Goal: Transaction & Acquisition: Purchase product/service

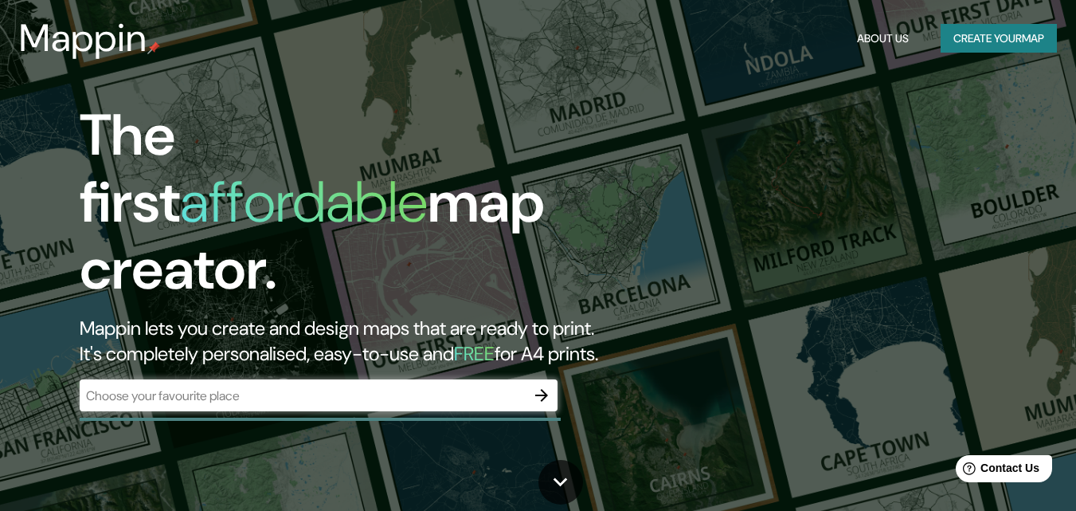
click at [807, 203] on div "The first affordable map creator. Mappin lets you create and design maps that a…" at bounding box center [538, 255] width 1076 height 511
click at [281, 386] on input "text" at bounding box center [303, 395] width 446 height 18
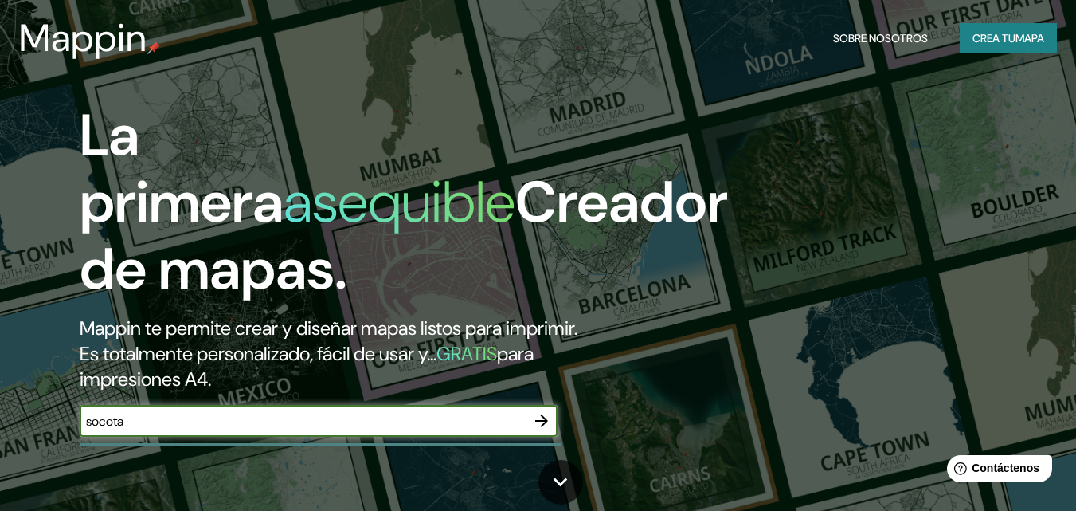
type input "socota"
click at [543, 421] on icon "button" at bounding box center [541, 420] width 13 height 13
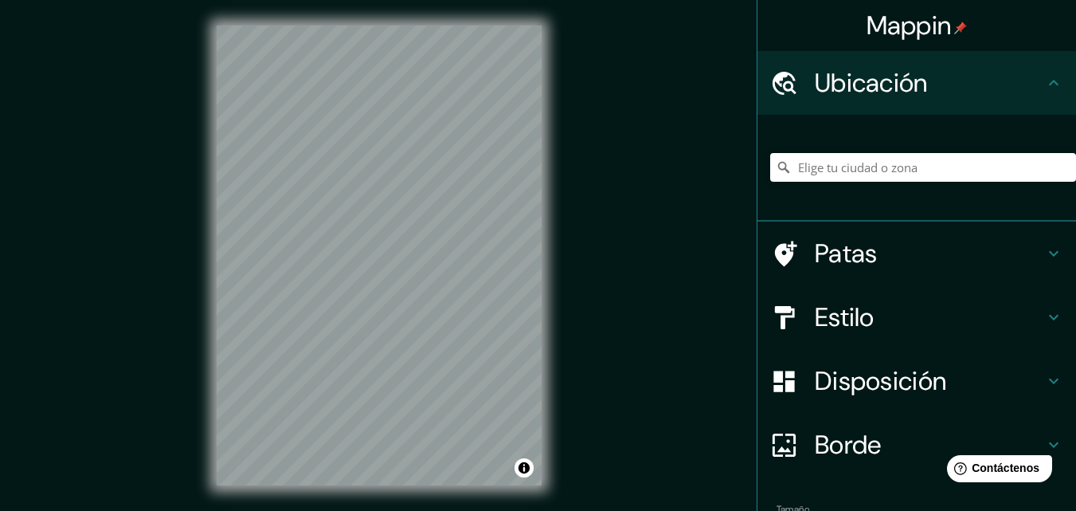
click at [186, 413] on div "Mappin Ubicación Patas Estilo Disposición Borde Elige un borde. Consejo : puede…" at bounding box center [538, 268] width 1076 height 536
click at [478, 497] on div "© Mapbox © OpenStreetMap Improve this map" at bounding box center [379, 255] width 376 height 511
click at [198, 253] on div "© Mapbox © OpenStreetMap Improve this map" at bounding box center [379, 255] width 376 height 511
click at [495, 496] on div "© Mapbox © OpenStreetMap Improve this map" at bounding box center [379, 255] width 376 height 511
click at [819, 302] on font "Estilo" at bounding box center [845, 316] width 60 height 33
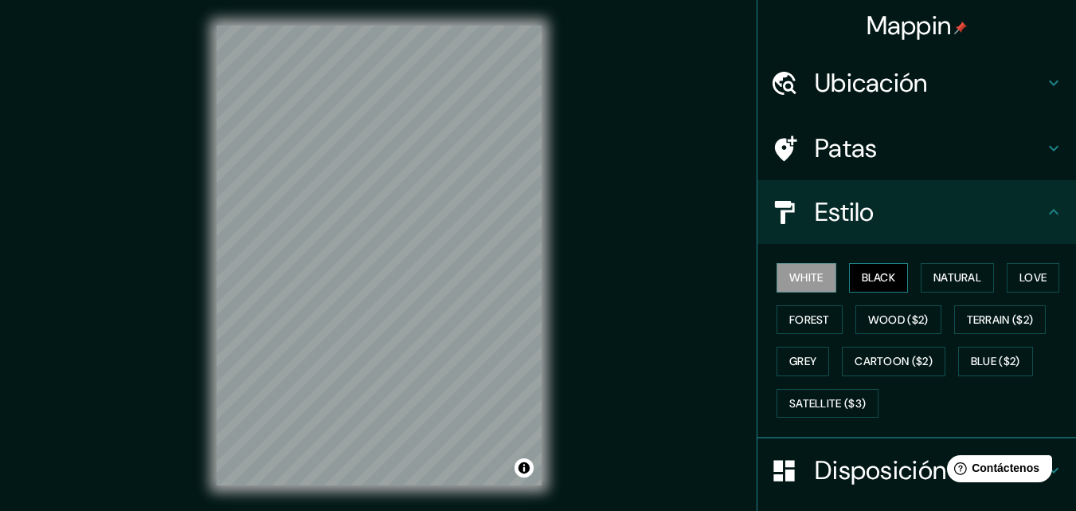
click at [875, 265] on button "Black" at bounding box center [879, 277] width 60 height 29
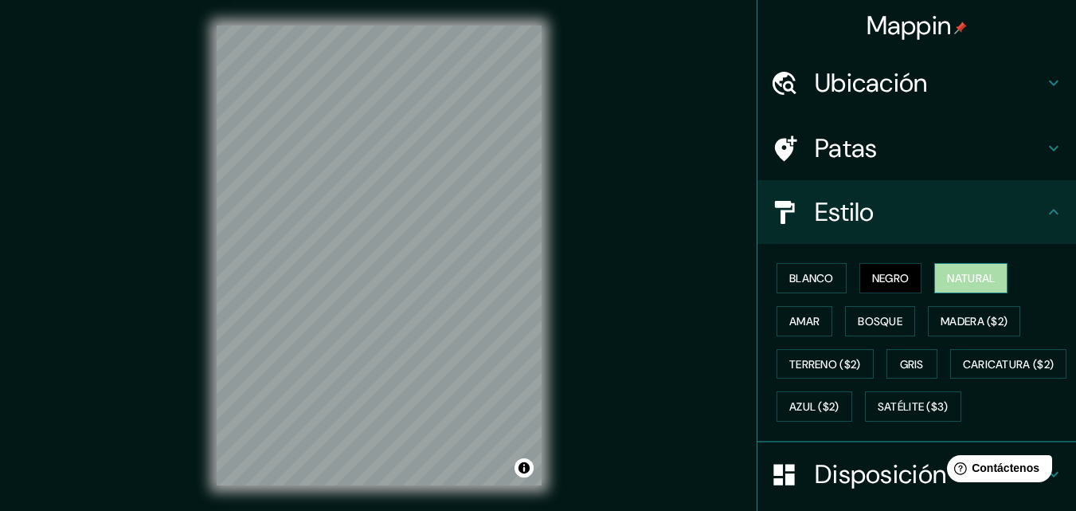
click at [947, 281] on font "Natural" at bounding box center [971, 278] width 48 height 14
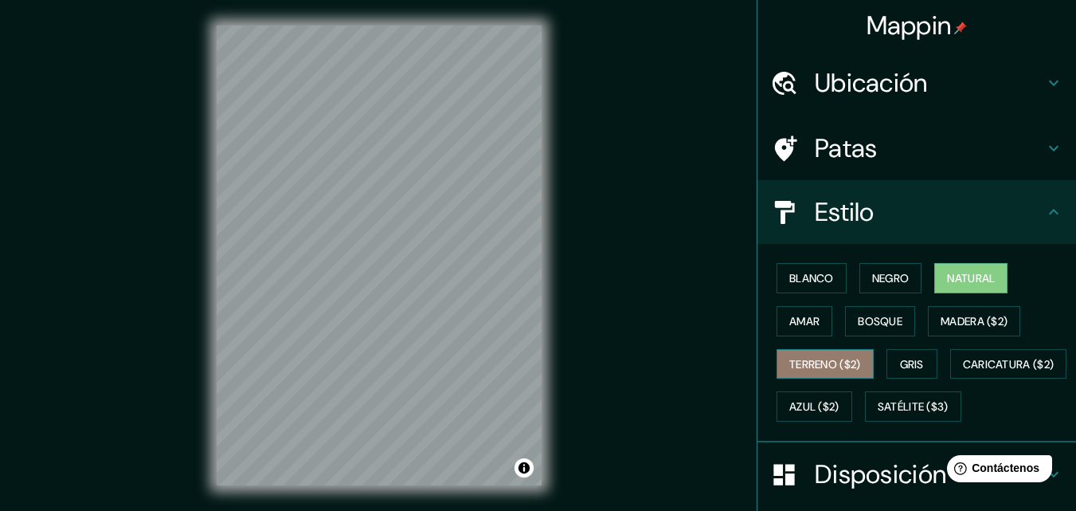
click at [826, 373] on font "Terreno ($2)" at bounding box center [826, 364] width 72 height 21
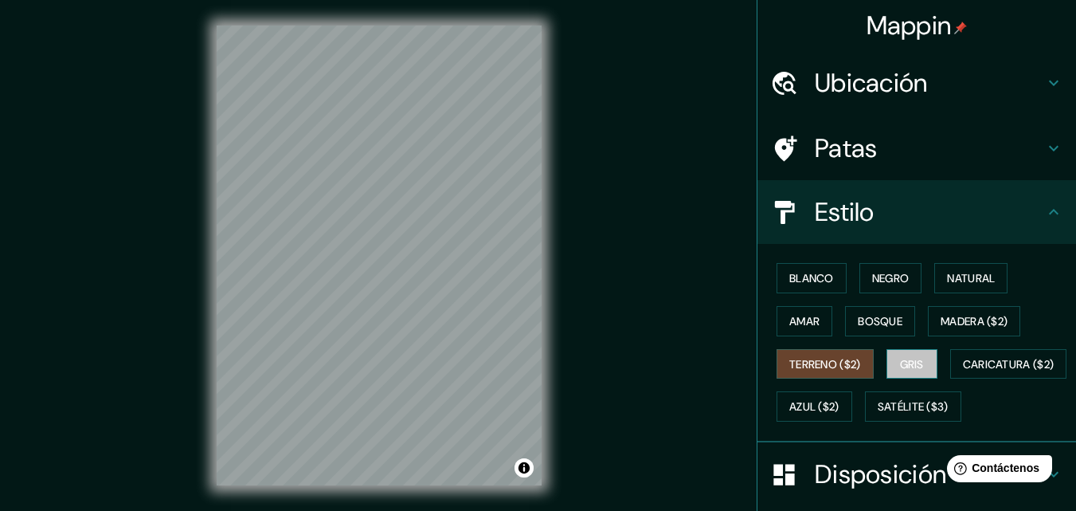
click at [924, 364] on button "Gris" at bounding box center [912, 364] width 51 height 30
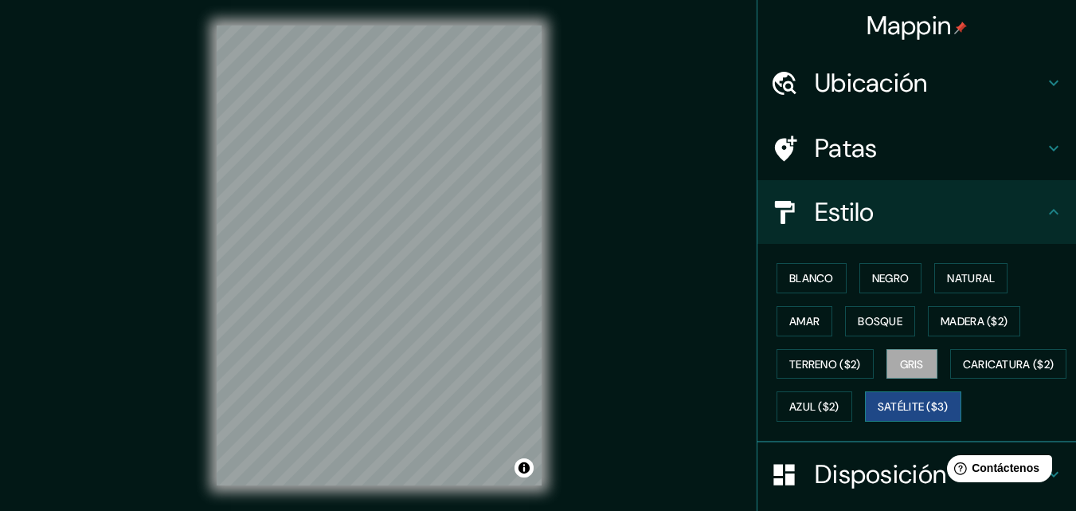
click at [878, 414] on font "Satélite ($3)" at bounding box center [913, 407] width 71 height 14
click at [840, 397] on font "Azul ($2)" at bounding box center [815, 406] width 50 height 21
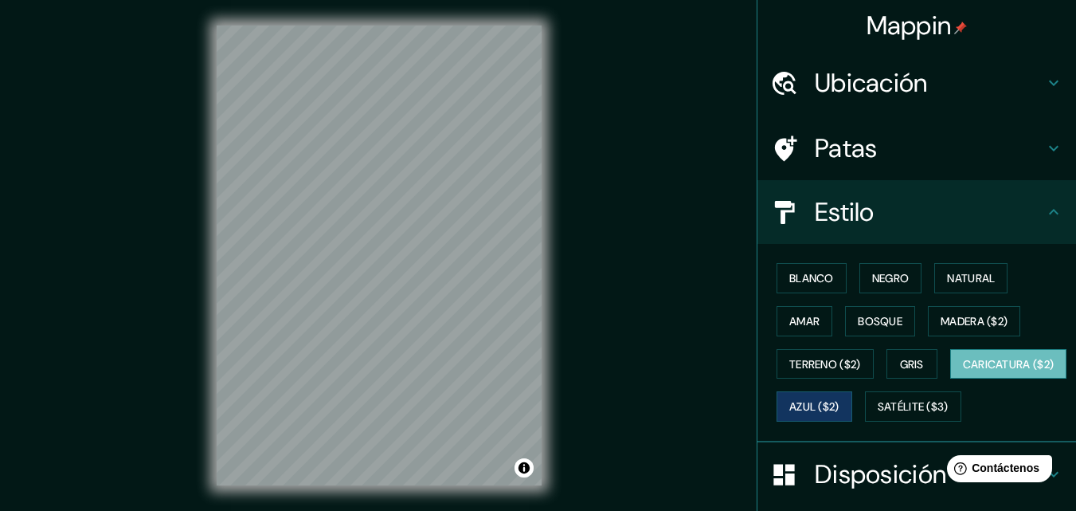
click at [963, 375] on font "Caricatura ($2)" at bounding box center [1009, 364] width 92 height 21
click at [807, 363] on font "Terreno ($2)" at bounding box center [826, 364] width 72 height 14
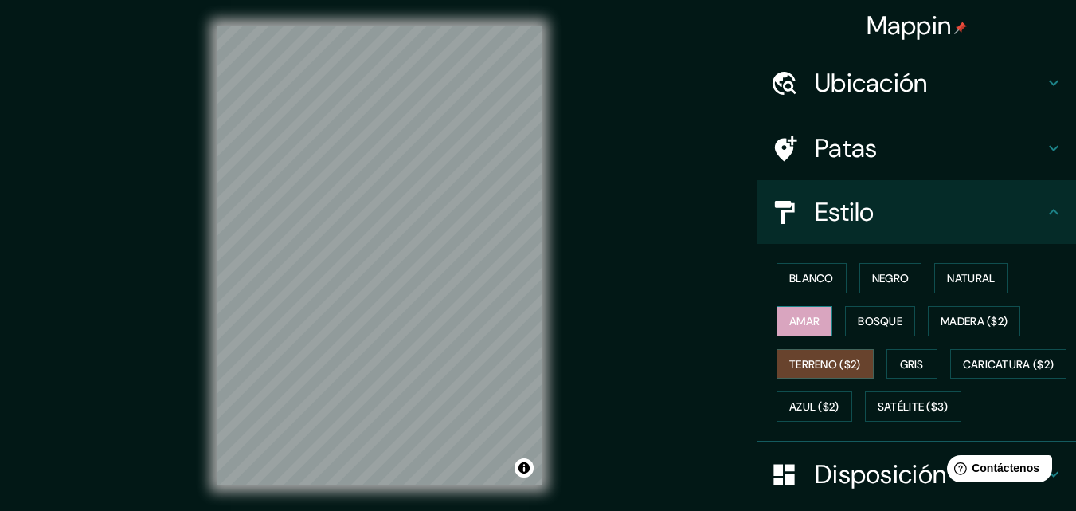
click at [807, 324] on font "Amar" at bounding box center [805, 321] width 30 height 14
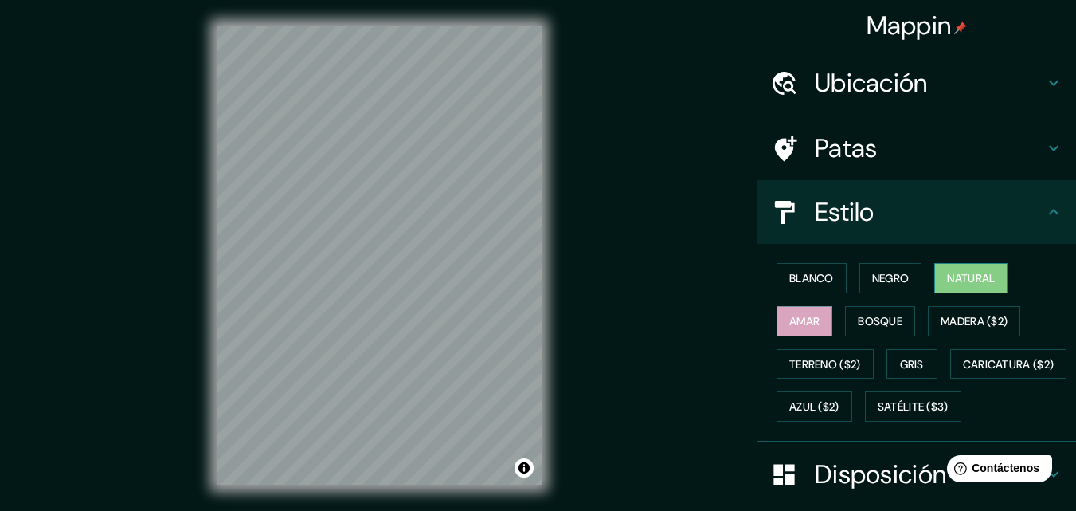
click at [947, 282] on font "Natural" at bounding box center [971, 278] width 48 height 14
click at [876, 276] on font "Negro" at bounding box center [891, 278] width 37 height 14
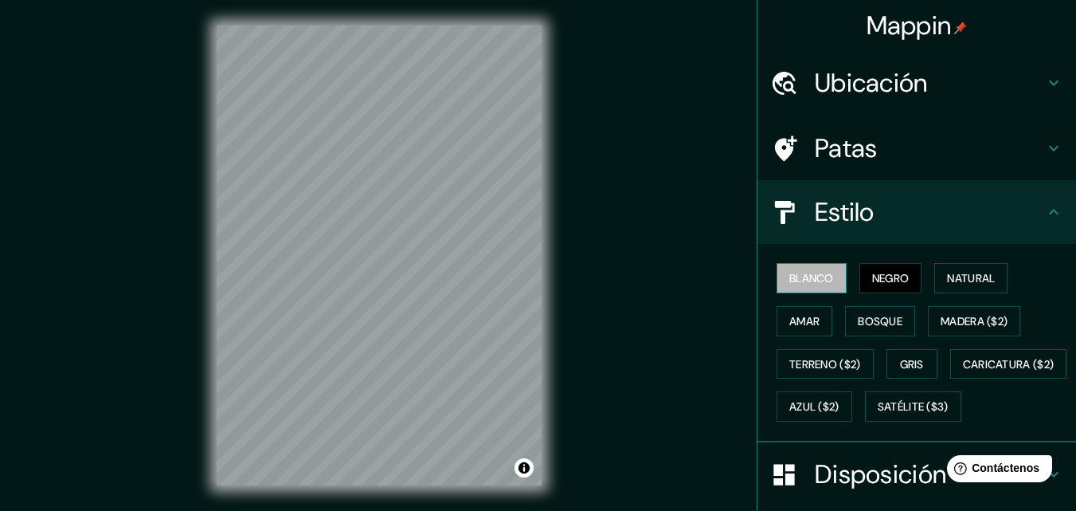
click at [820, 270] on font "Blanco" at bounding box center [812, 278] width 45 height 21
click at [553, 359] on div "© Mapbox © OpenStreetMap Improve this map" at bounding box center [379, 255] width 376 height 511
click at [904, 82] on font "Ubicación" at bounding box center [871, 82] width 113 height 33
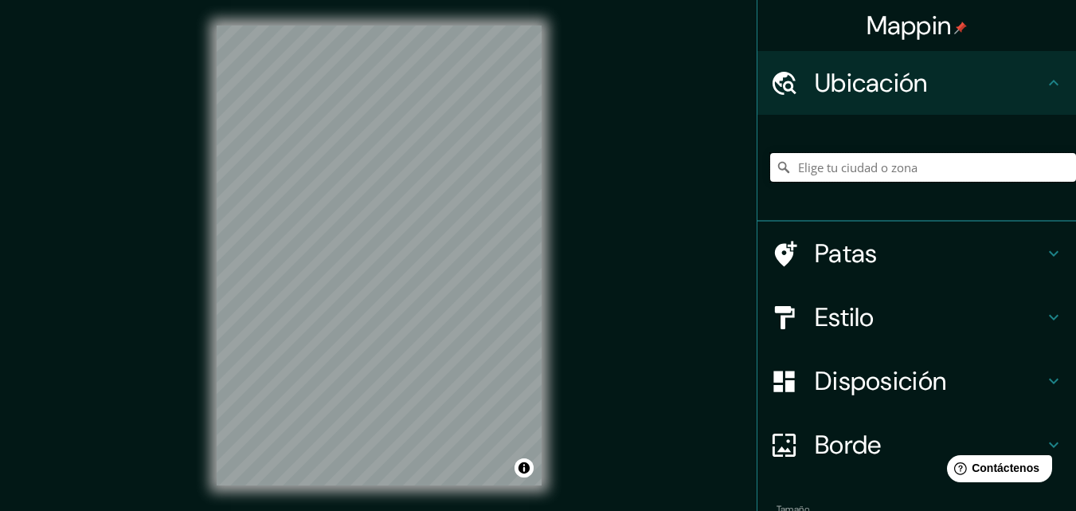
click at [861, 161] on input "Elige tu ciudad o zona" at bounding box center [924, 167] width 306 height 29
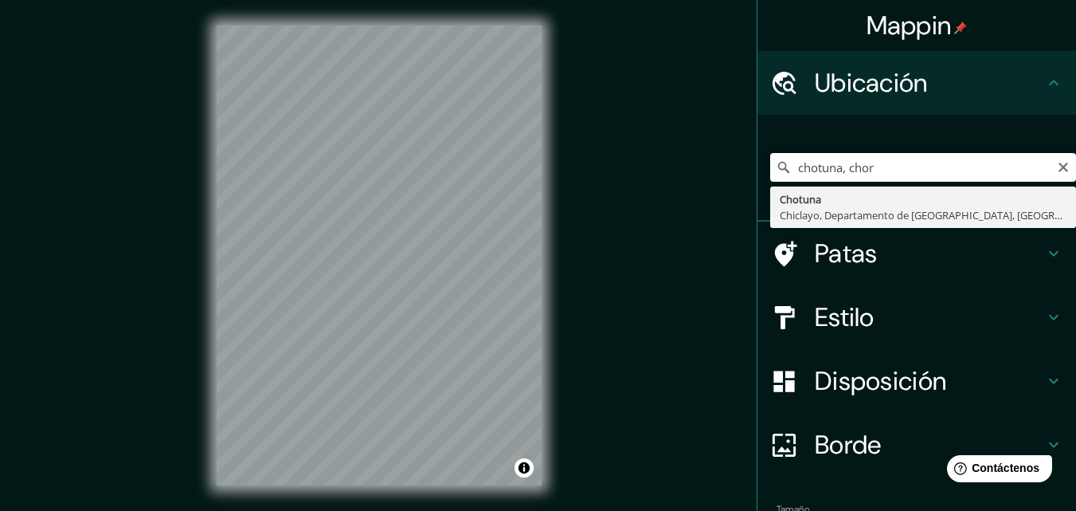
type input "Chotuna, [GEOGRAPHIC_DATA], [GEOGRAPHIC_DATA], [GEOGRAPHIC_DATA]"
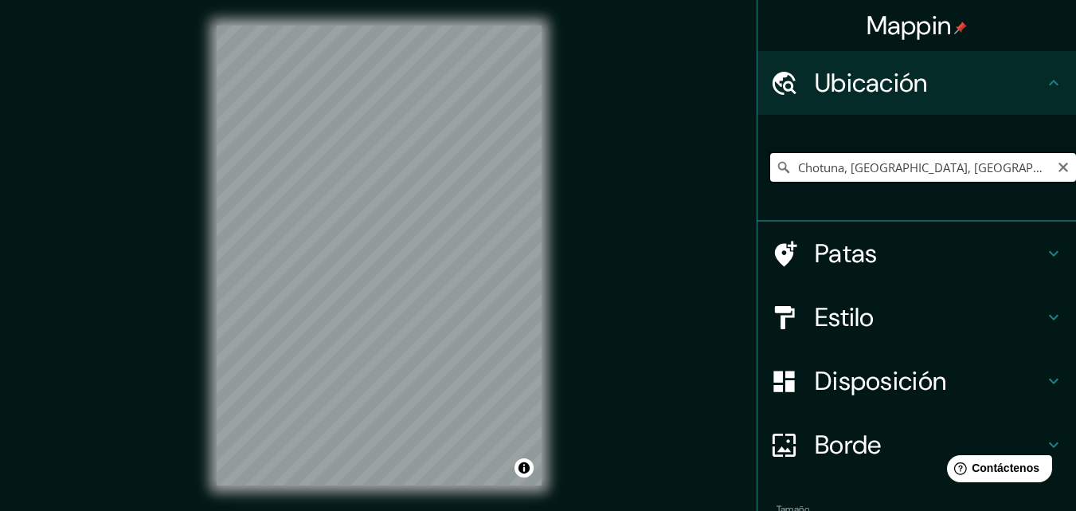
click at [881, 159] on input "Chotuna, [GEOGRAPHIC_DATA], [GEOGRAPHIC_DATA], [GEOGRAPHIC_DATA]" at bounding box center [924, 167] width 306 height 29
click at [1033, 163] on input "Chotuna, [GEOGRAPHIC_DATA], [GEOGRAPHIC_DATA], [GEOGRAPHIC_DATA]" at bounding box center [924, 167] width 306 height 29
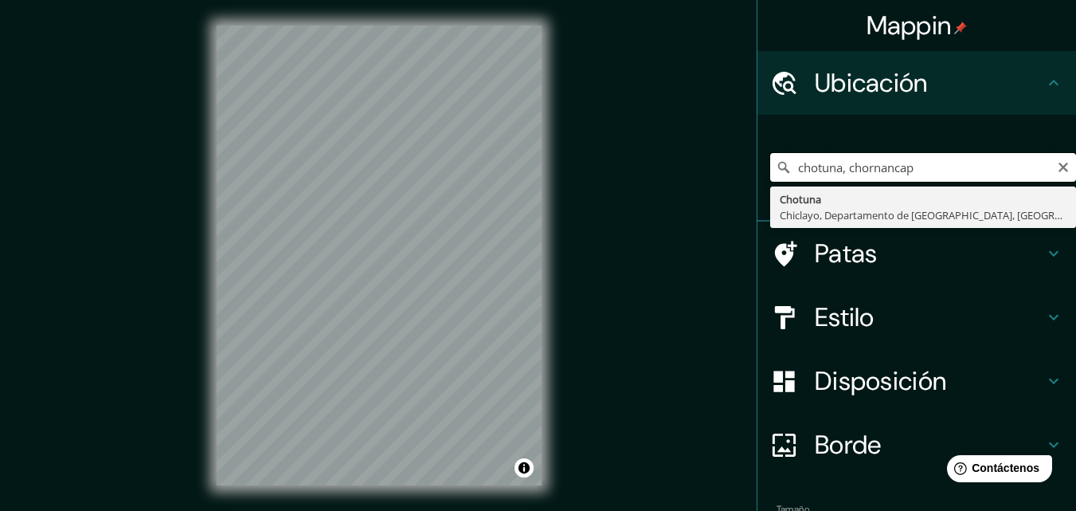
type input "Chotuna, [GEOGRAPHIC_DATA], [GEOGRAPHIC_DATA], [GEOGRAPHIC_DATA]"
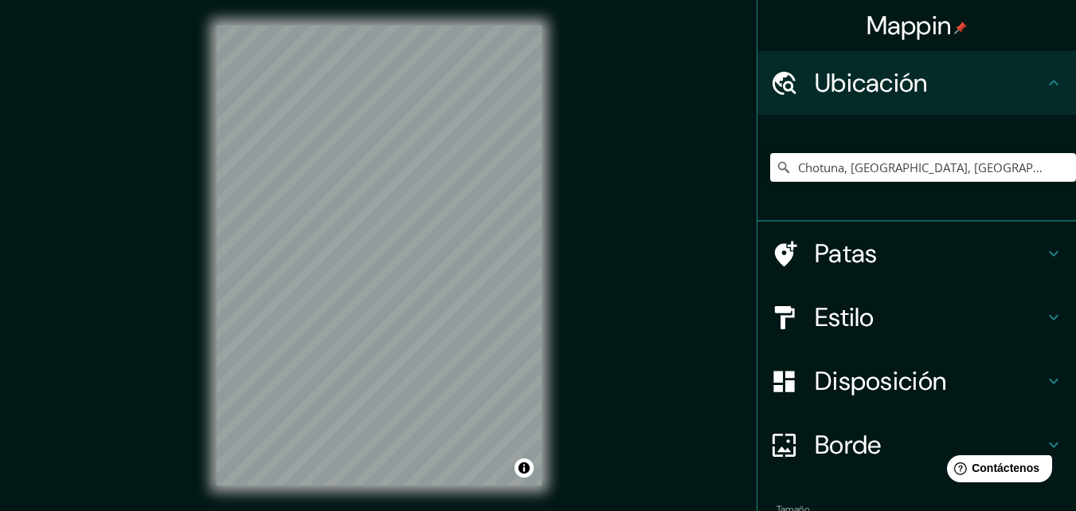
click at [214, 375] on div "© Mapbox © OpenStreetMap Improve this map" at bounding box center [379, 255] width 376 height 511
click at [914, 257] on h4 "Patas" at bounding box center [929, 253] width 229 height 32
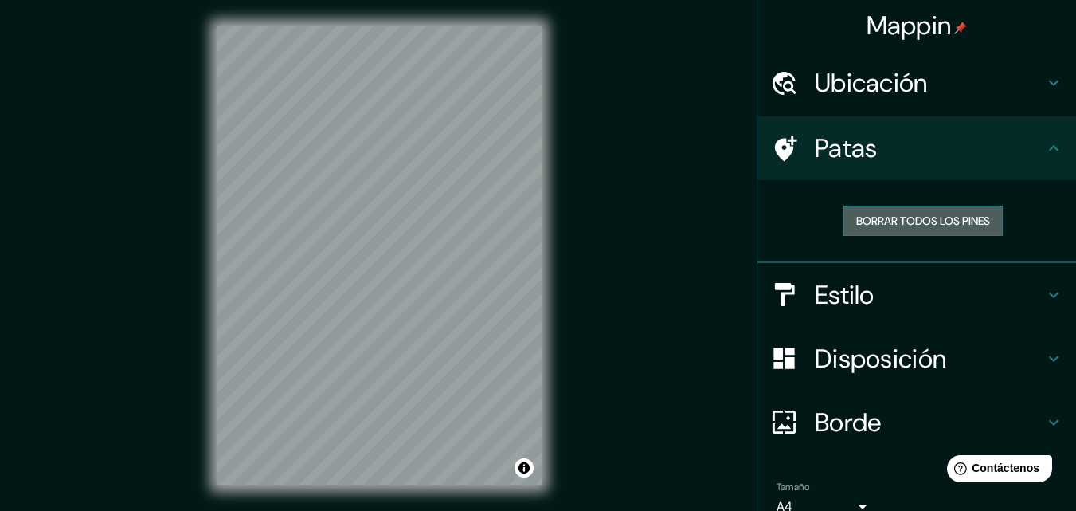
click at [912, 231] on button "Borrar todos los pines" at bounding box center [923, 221] width 159 height 30
click at [865, 284] on h4 "Estilo" at bounding box center [929, 295] width 229 height 32
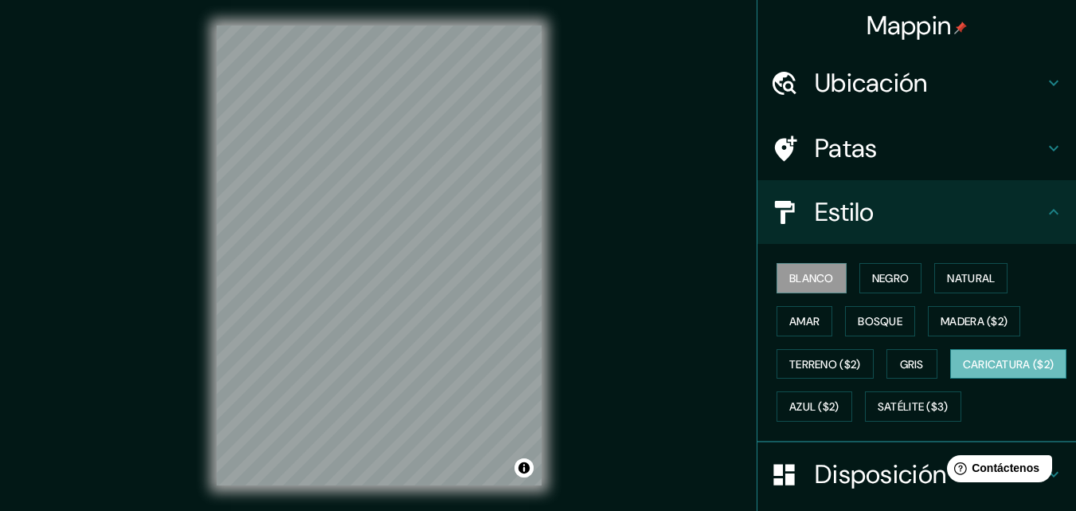
click at [951, 379] on button "Caricatura ($2)" at bounding box center [1009, 364] width 117 height 30
click at [625, 375] on div "Mappin Ubicación Chotuna, [GEOGRAPHIC_DATA], [GEOGRAPHIC_DATA], [GEOGRAPHIC_DAT…" at bounding box center [538, 268] width 1076 height 536
click at [837, 360] on font "Terreno ($2)" at bounding box center [826, 364] width 72 height 14
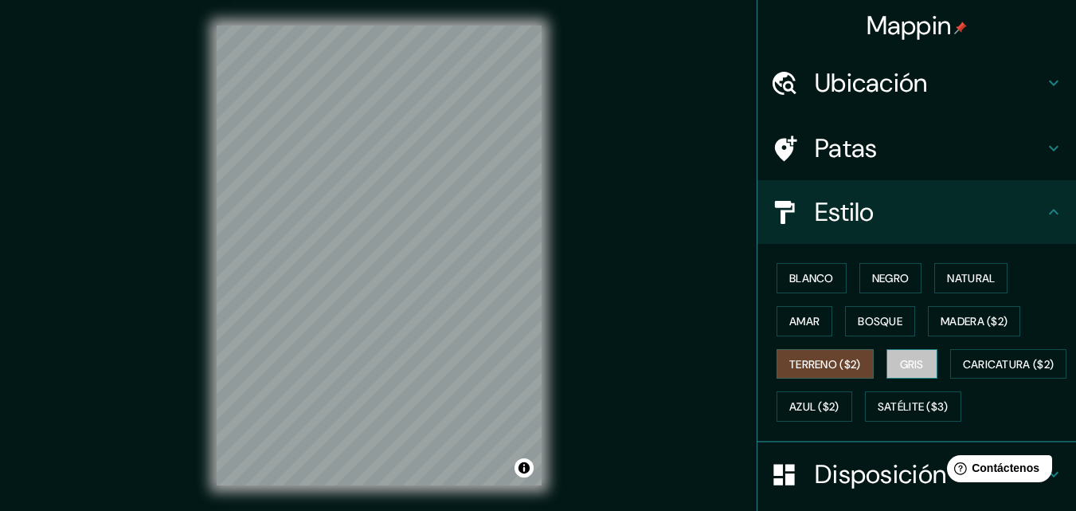
click at [900, 370] on font "Gris" at bounding box center [912, 364] width 24 height 14
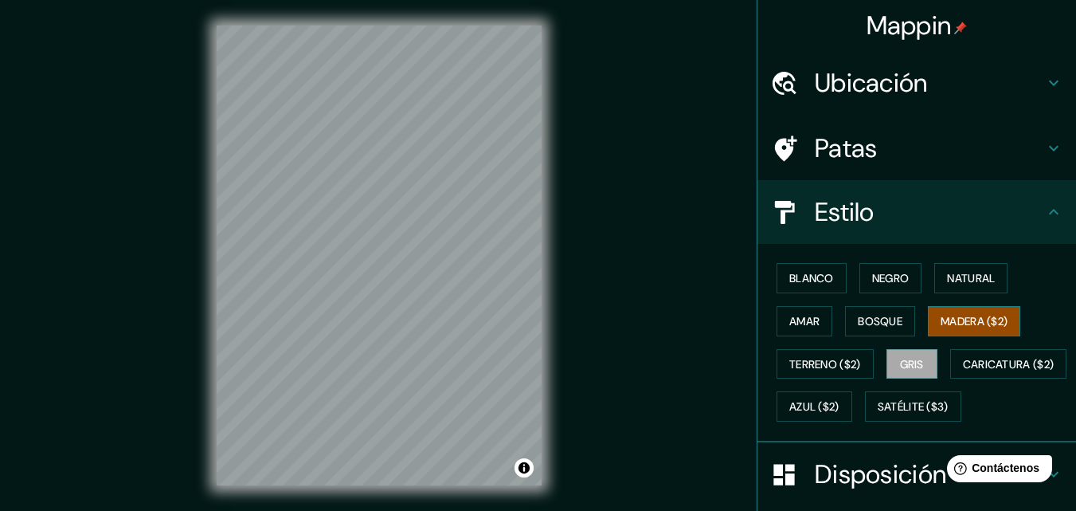
click at [961, 322] on font "Madera ($2)" at bounding box center [974, 321] width 67 height 14
click at [840, 403] on font "Azul ($2)" at bounding box center [815, 407] width 50 height 14
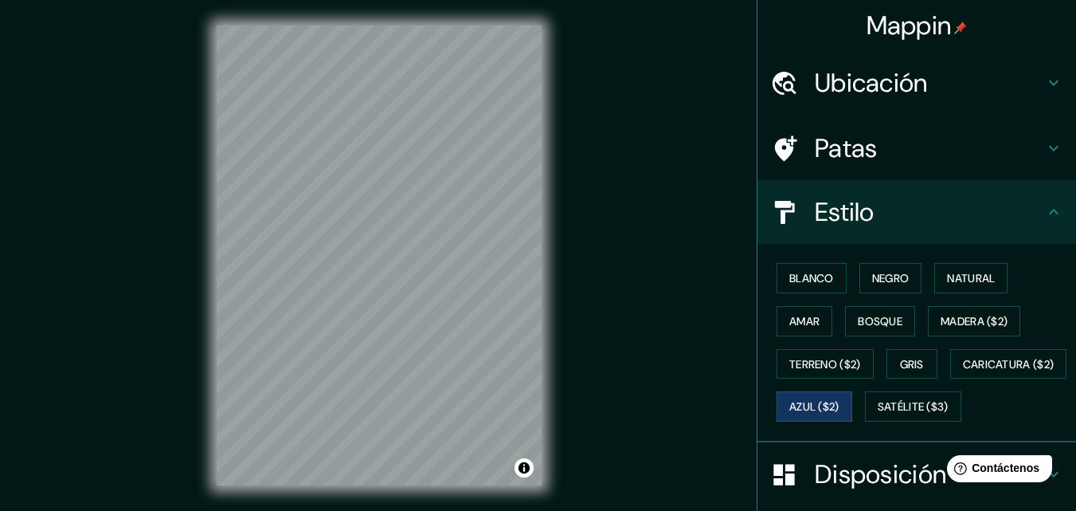
click at [822, 428] on div "Blanco Negro Natural Amar Bosque Madera ($2) Terreno ($2) Gris Caricatura ($2) …" at bounding box center [924, 342] width 306 height 171
click at [878, 414] on font "Satélite ($3)" at bounding box center [913, 407] width 71 height 14
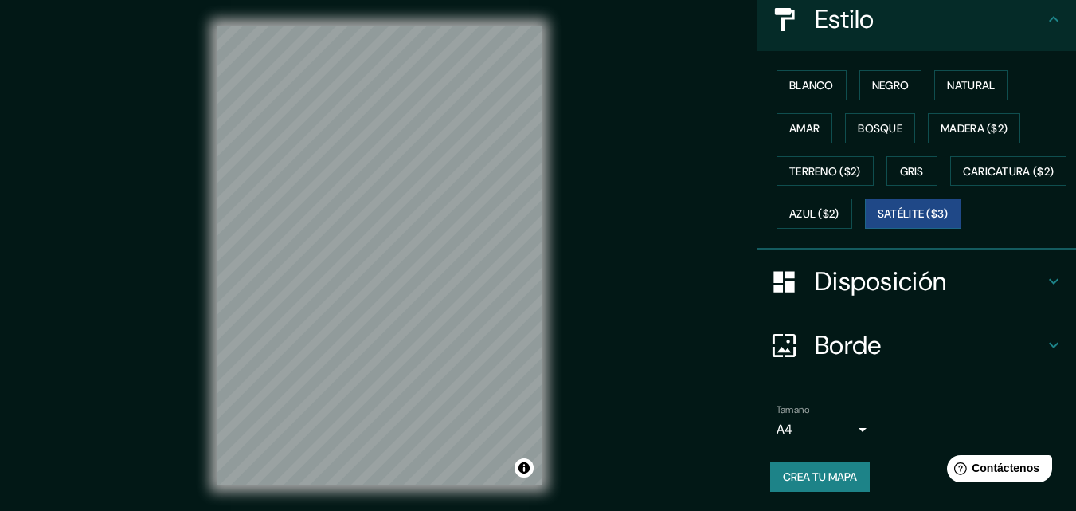
click at [892, 283] on font "Disposición" at bounding box center [880, 281] width 131 height 33
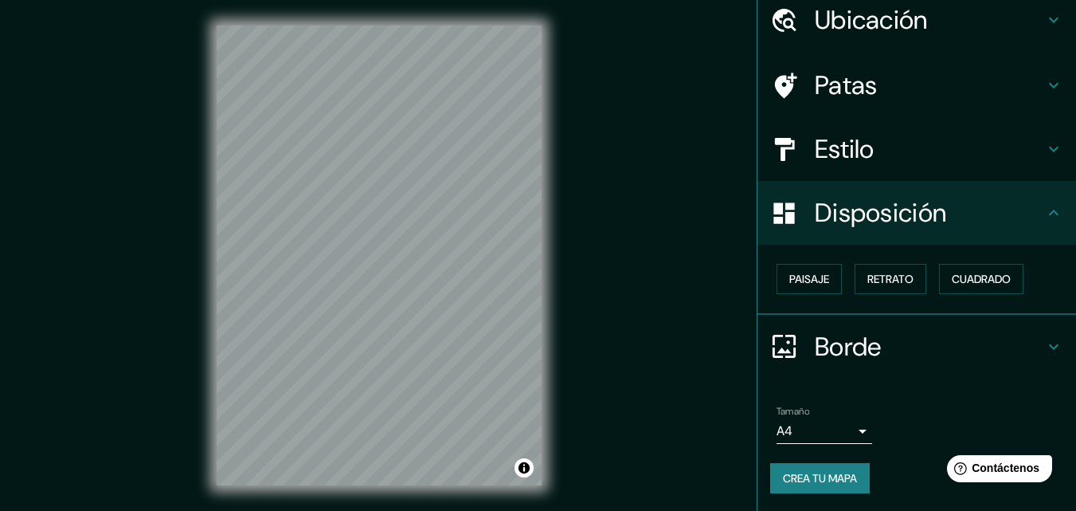
scroll to position [64, 0]
click at [818, 276] on font "Paisaje" at bounding box center [810, 278] width 40 height 14
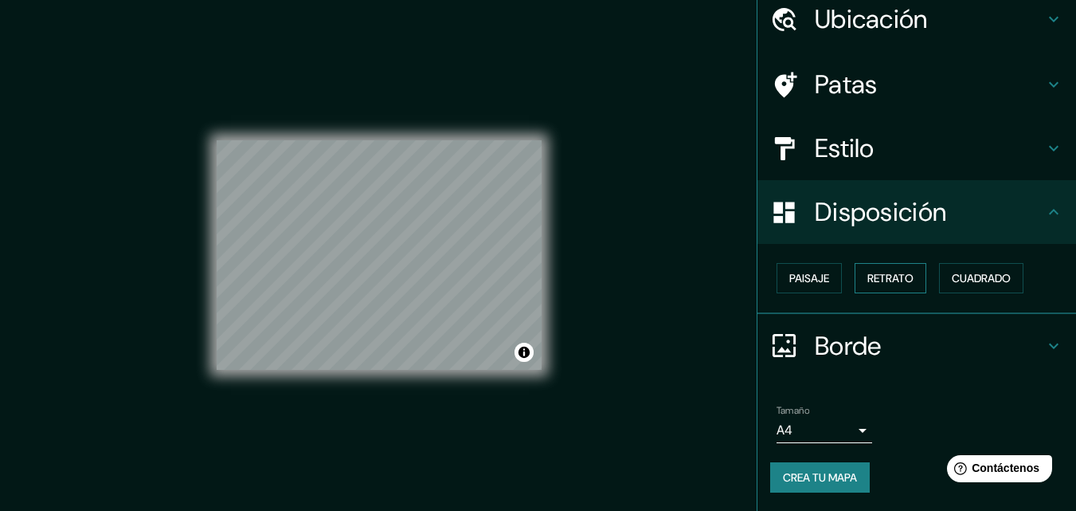
click at [872, 280] on font "Retrato" at bounding box center [891, 278] width 46 height 14
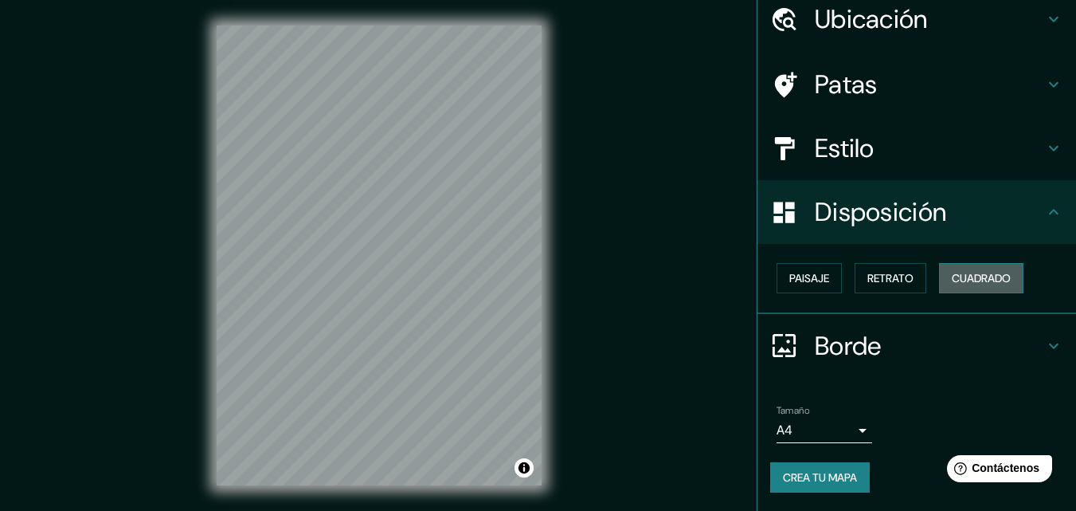
click at [971, 280] on font "Cuadrado" at bounding box center [981, 278] width 59 height 14
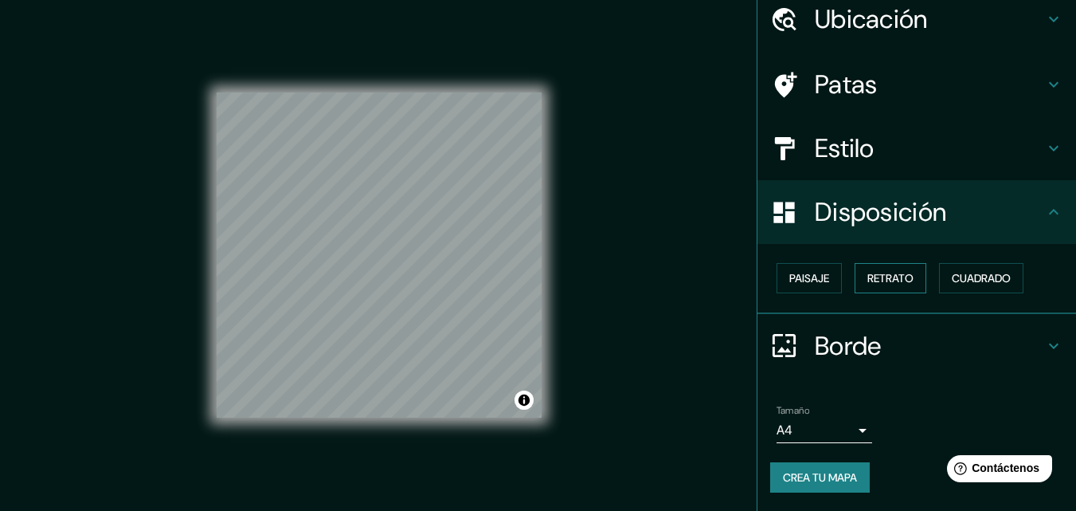
click at [916, 278] on button "Retrato" at bounding box center [891, 278] width 72 height 30
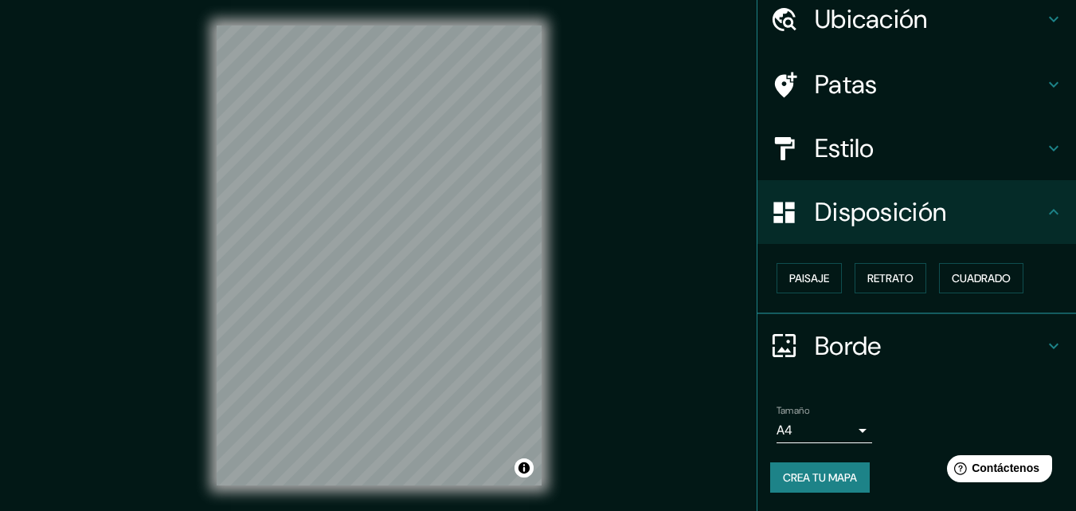
click at [857, 351] on font "Borde" at bounding box center [848, 345] width 67 height 33
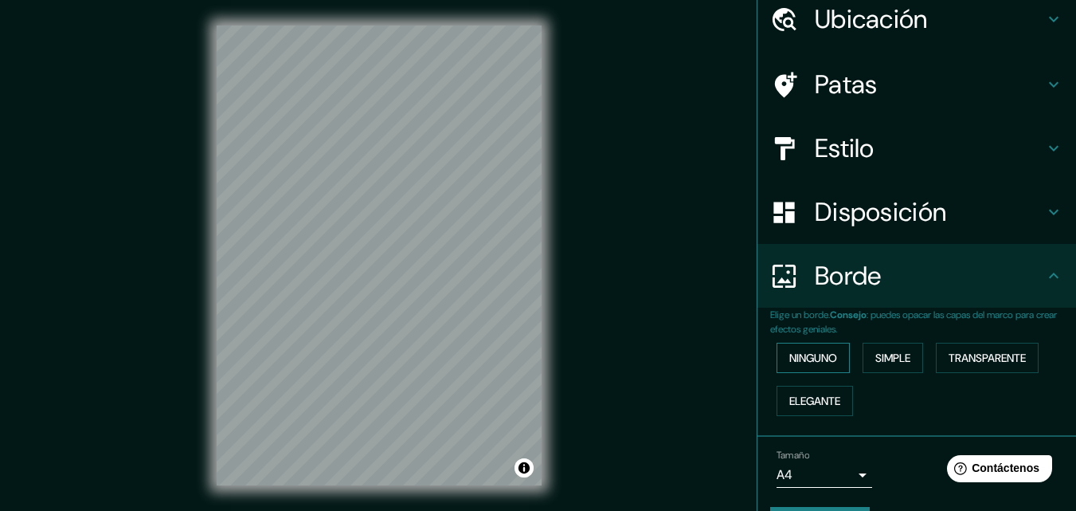
click at [798, 347] on button "Ninguno" at bounding box center [813, 358] width 73 height 30
click at [882, 352] on font "Simple" at bounding box center [893, 358] width 35 height 14
click at [982, 361] on font "Transparente" at bounding box center [987, 358] width 77 height 14
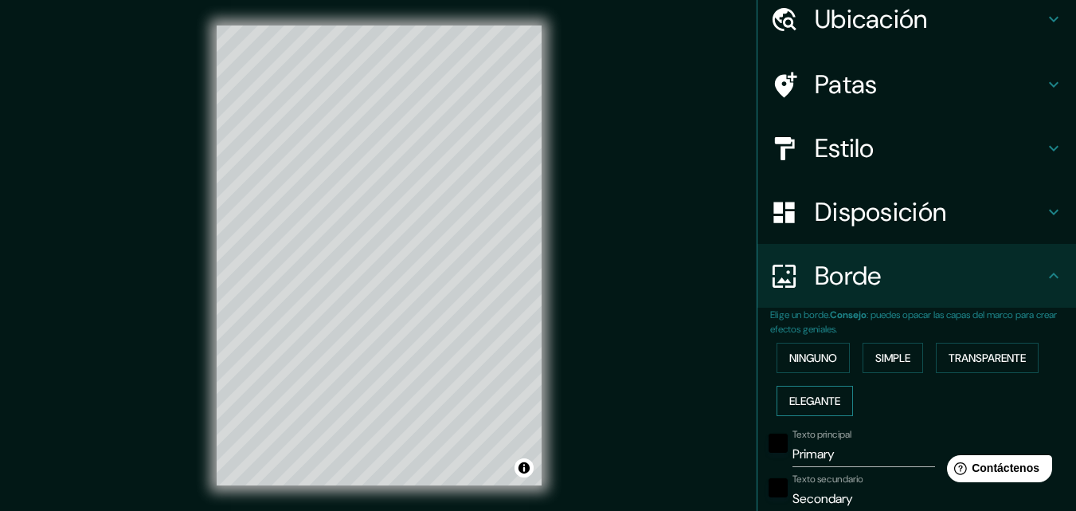
click at [790, 400] on font "Elegante" at bounding box center [815, 401] width 51 height 14
click at [818, 363] on font "Ninguno" at bounding box center [814, 358] width 48 height 14
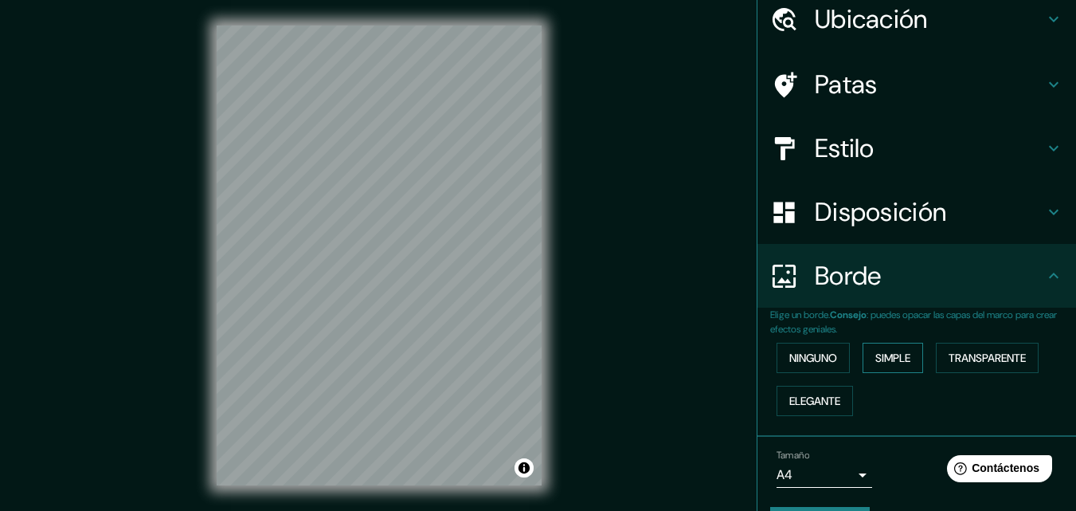
scroll to position [108, 0]
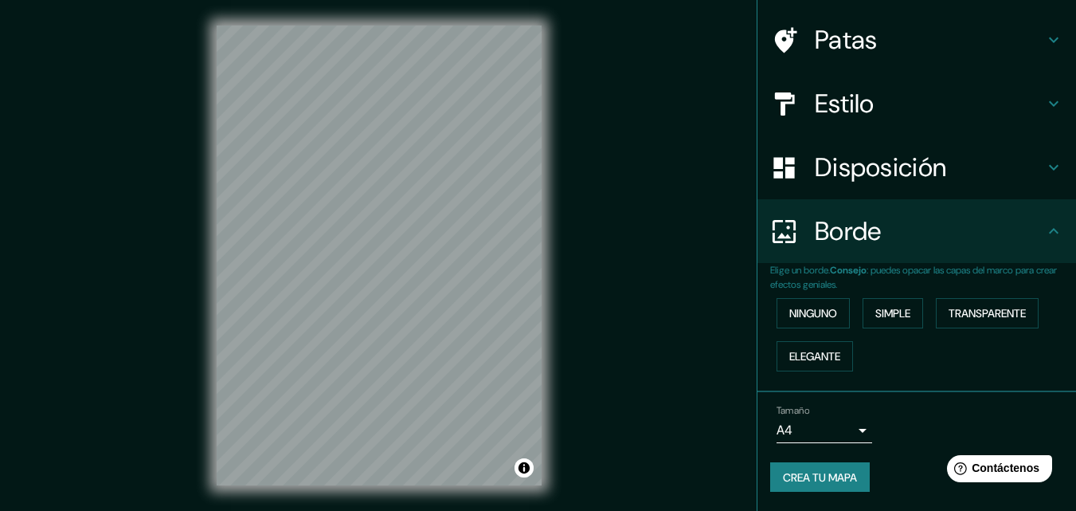
click at [850, 427] on body "Mappin Ubicación Chotuna, [GEOGRAPHIC_DATA], [GEOGRAPHIC_DATA], [GEOGRAPHIC_DAT…" at bounding box center [538, 255] width 1076 height 511
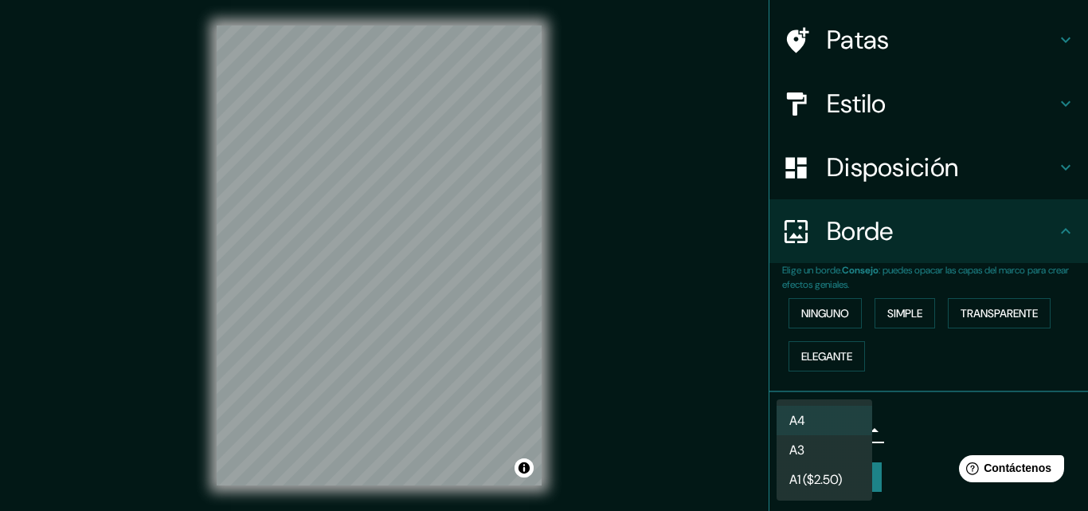
click at [920, 433] on div at bounding box center [544, 255] width 1088 height 511
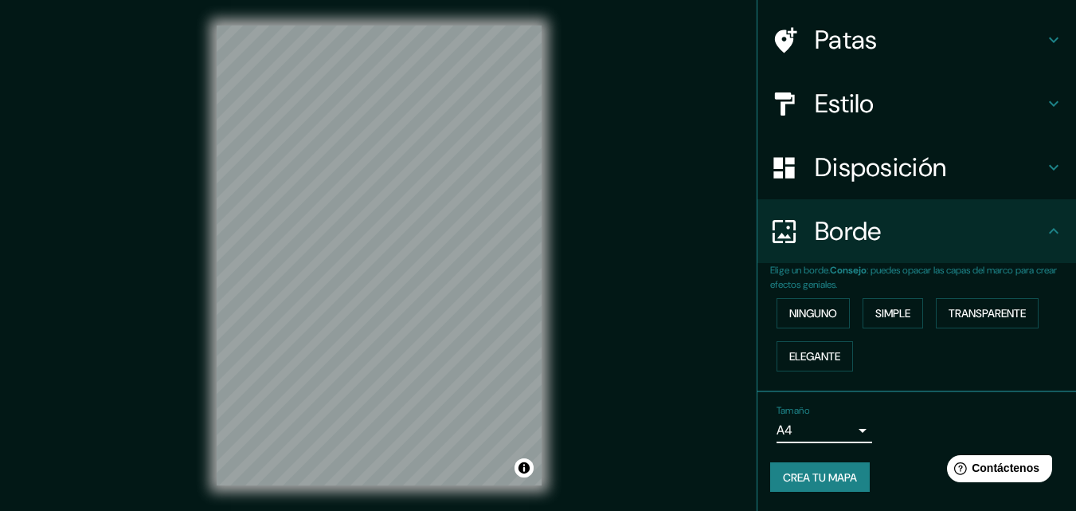
click at [824, 476] on font "Crea tu mapa" at bounding box center [820, 477] width 74 height 14
click at [831, 476] on div "Crea tu mapa" at bounding box center [917, 477] width 293 height 30
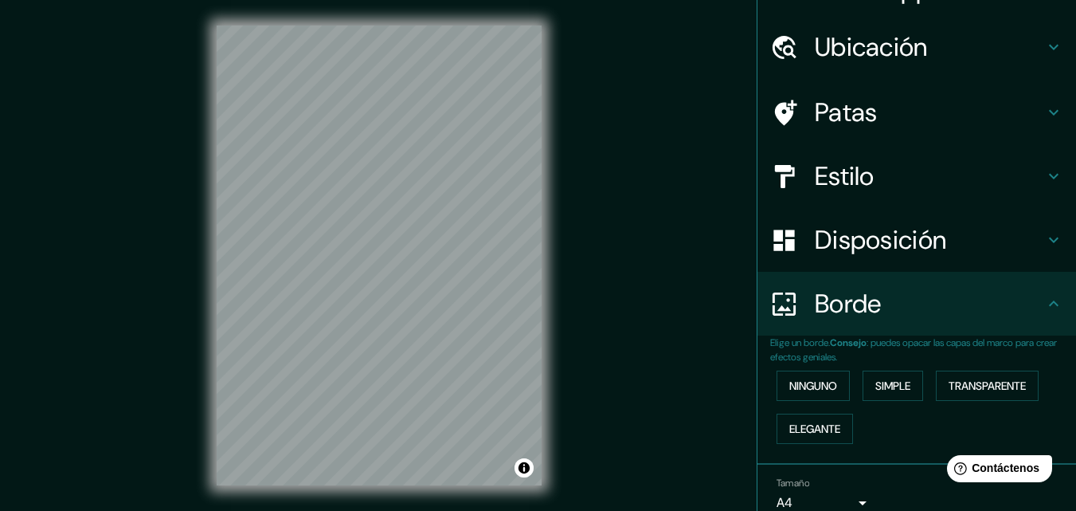
scroll to position [0, 0]
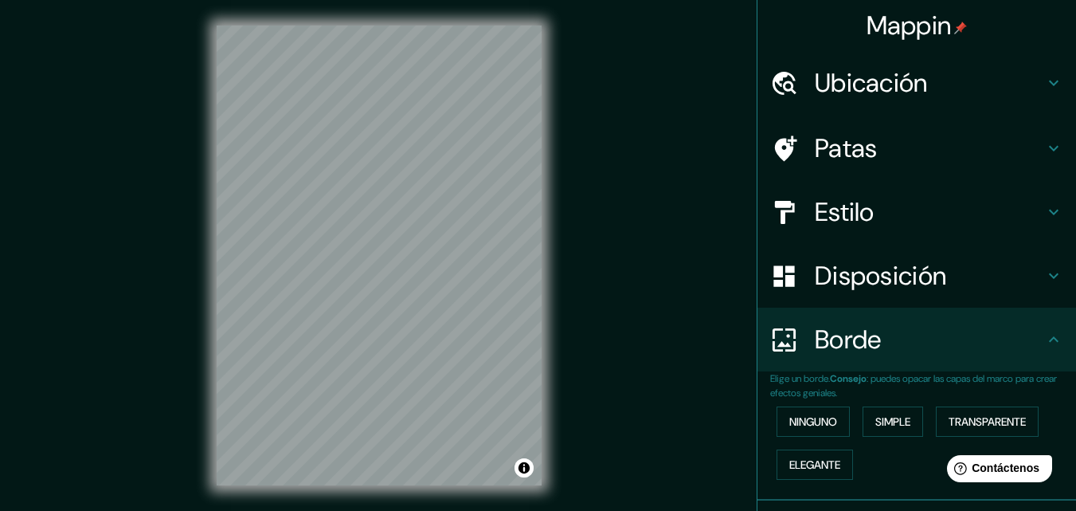
click at [825, 218] on font "Estilo" at bounding box center [845, 211] width 60 height 33
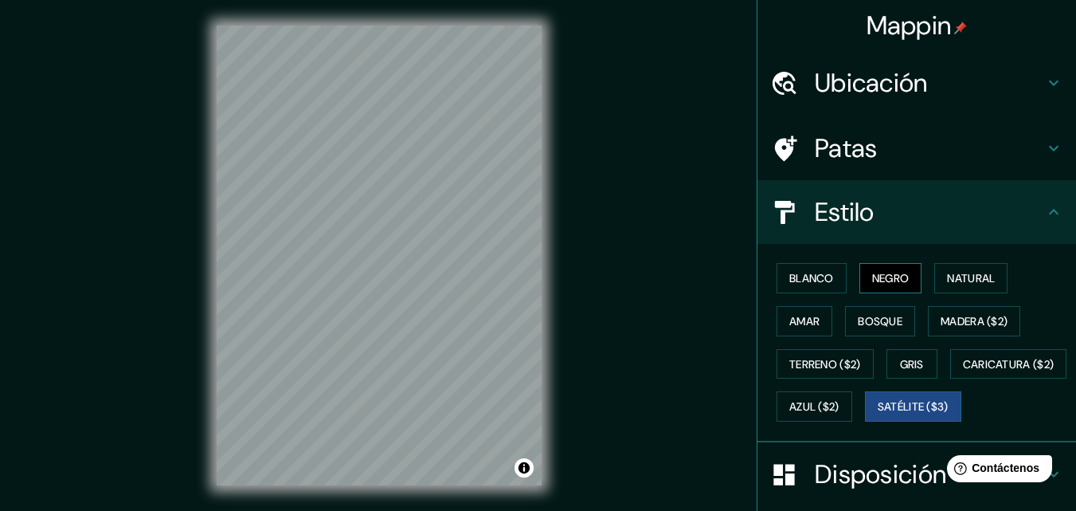
click at [884, 286] on font "Negro" at bounding box center [891, 278] width 37 height 21
click at [591, 297] on div "Mappin Ubicación Chotuna, [GEOGRAPHIC_DATA], [GEOGRAPHIC_DATA], [GEOGRAPHIC_DAT…" at bounding box center [538, 268] width 1076 height 536
click at [557, 231] on div "© Mapbox © OpenStreetMap Improve this map" at bounding box center [379, 255] width 376 height 511
click at [161, 217] on div "Mappin Ubicación Chotuna, [GEOGRAPHIC_DATA], [GEOGRAPHIC_DATA], [GEOGRAPHIC_DAT…" at bounding box center [538, 268] width 1076 height 536
click at [178, 214] on div "Mappin Ubicación Chotuna, [GEOGRAPHIC_DATA], [GEOGRAPHIC_DATA], [GEOGRAPHIC_DAT…" at bounding box center [538, 268] width 1076 height 536
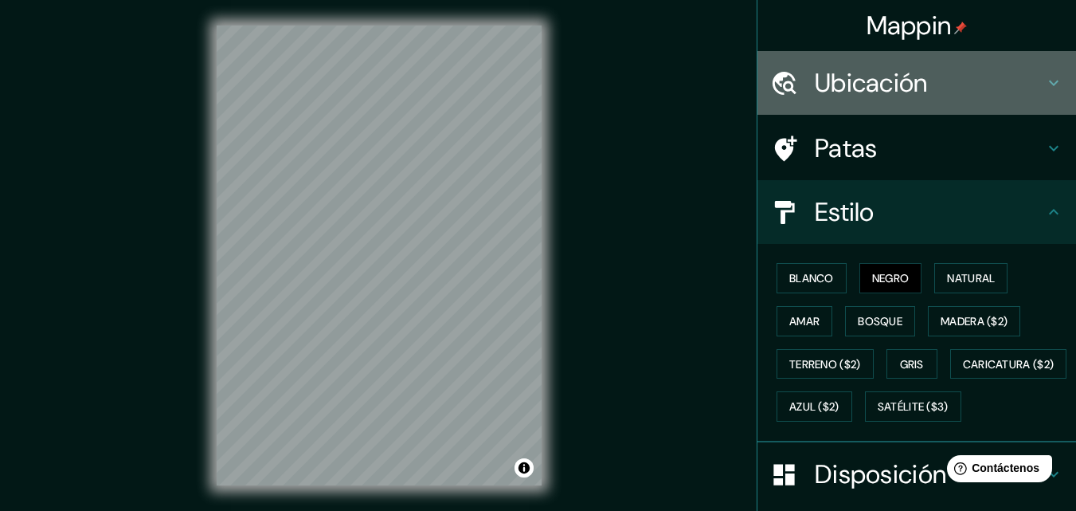
click at [869, 86] on font "Ubicación" at bounding box center [871, 82] width 113 height 33
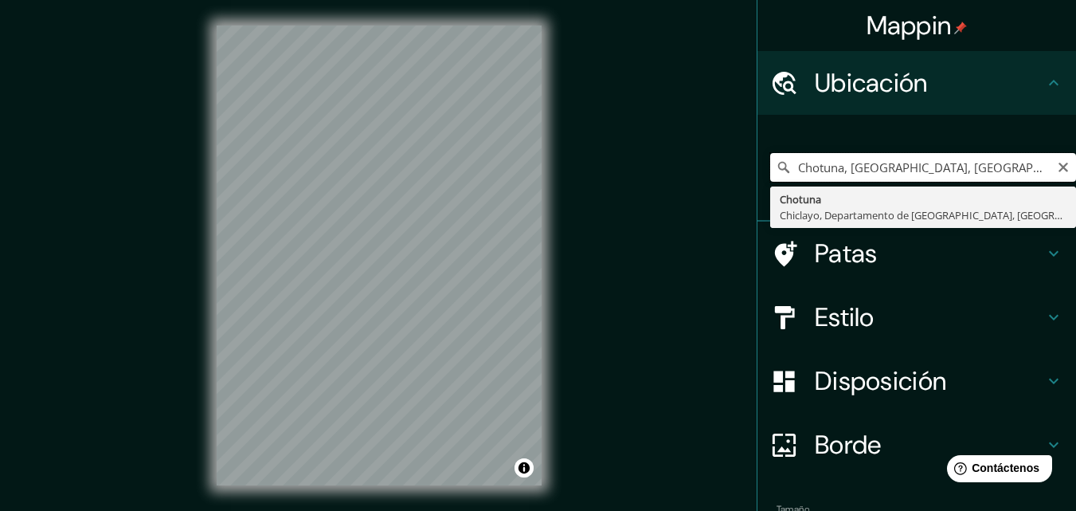
click at [836, 167] on input "Chotuna, [GEOGRAPHIC_DATA], [GEOGRAPHIC_DATA], [GEOGRAPHIC_DATA]" at bounding box center [924, 167] width 306 height 29
click at [1047, 175] on input "Chotuna, [GEOGRAPHIC_DATA], [GEOGRAPHIC_DATA], [GEOGRAPHIC_DATA]" at bounding box center [924, 167] width 306 height 29
click at [1052, 158] on input "Chotuna, [GEOGRAPHIC_DATA], [GEOGRAPHIC_DATA], [GEOGRAPHIC_DATA]" at bounding box center [924, 167] width 306 height 29
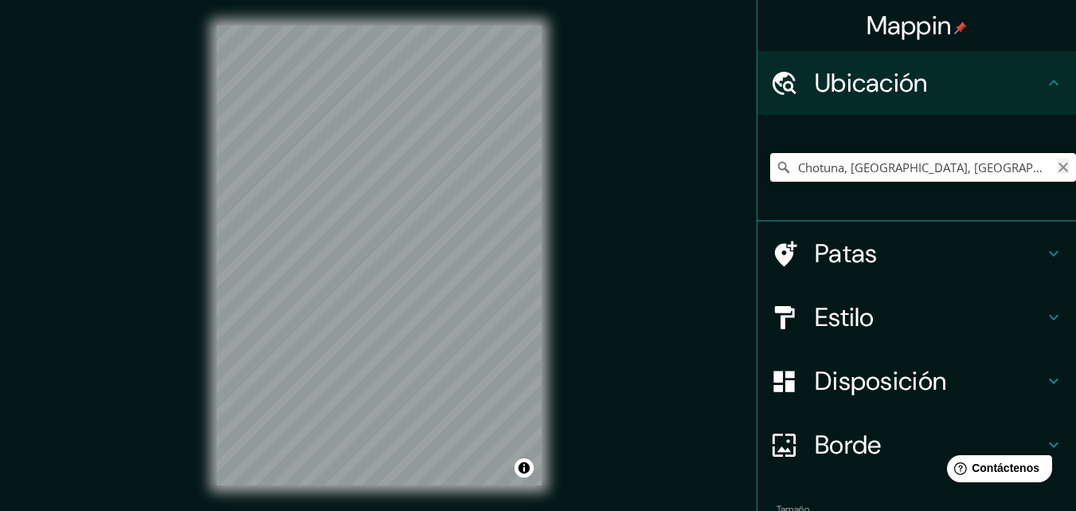
click at [1059, 167] on icon "Claro" at bounding box center [1064, 168] width 10 height 10
click at [894, 167] on input "Elige tu ciudad o zona" at bounding box center [924, 167] width 306 height 29
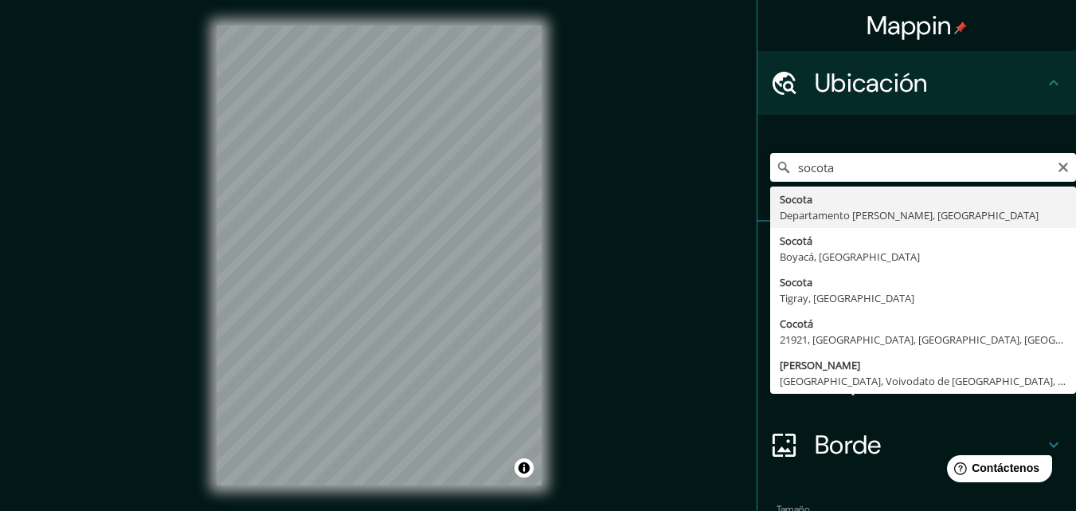
type input "Socota, Departamento [PERSON_NAME][GEOGRAPHIC_DATA], [GEOGRAPHIC_DATA]"
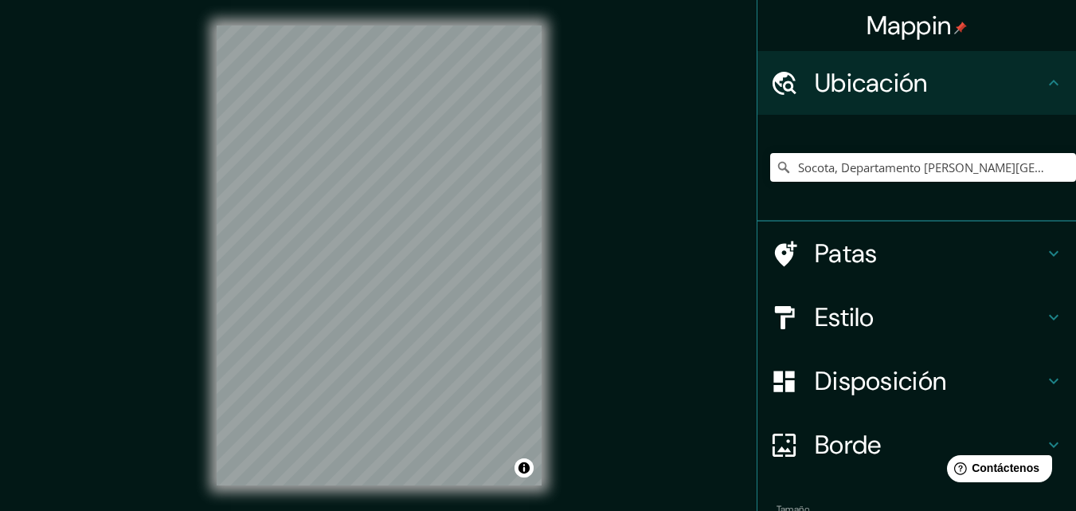
click at [249, 218] on div "© Mapbox © OpenStreetMap Improve this map" at bounding box center [379, 255] width 376 height 511
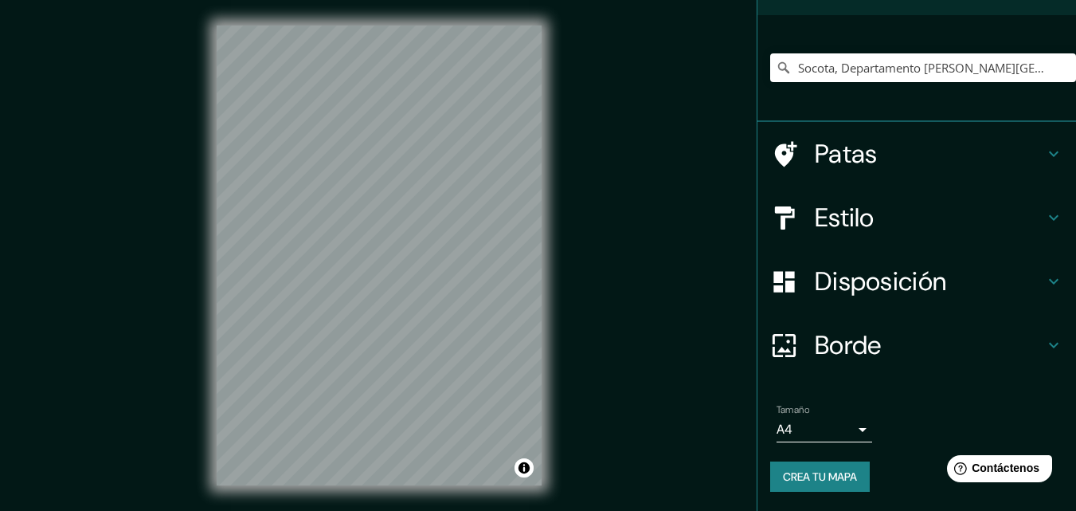
scroll to position [25, 0]
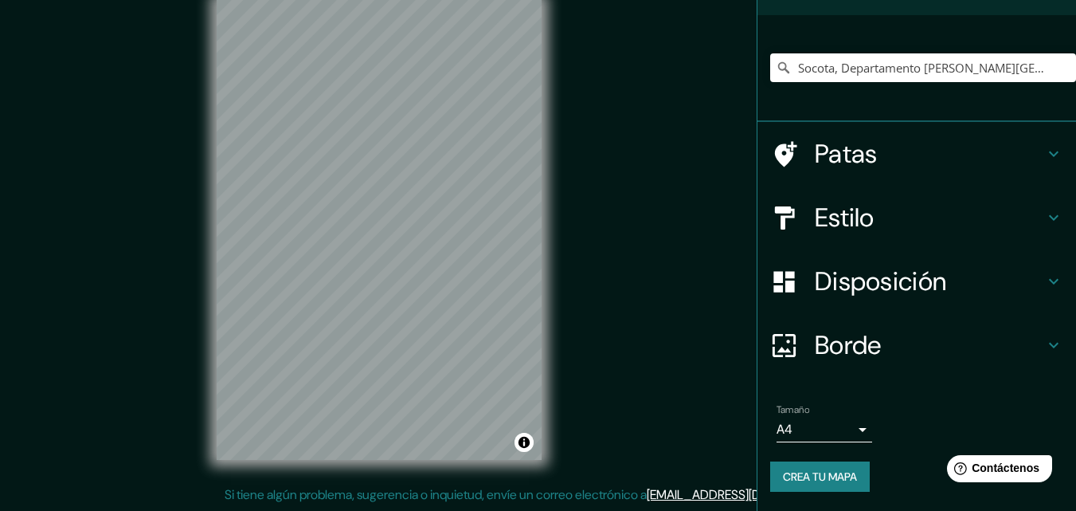
click at [833, 437] on body "Mappin Ubicación Socota, Departamento [PERSON_NAME][GEOGRAPHIC_DATA], [GEOGRAPH…" at bounding box center [538, 230] width 1076 height 511
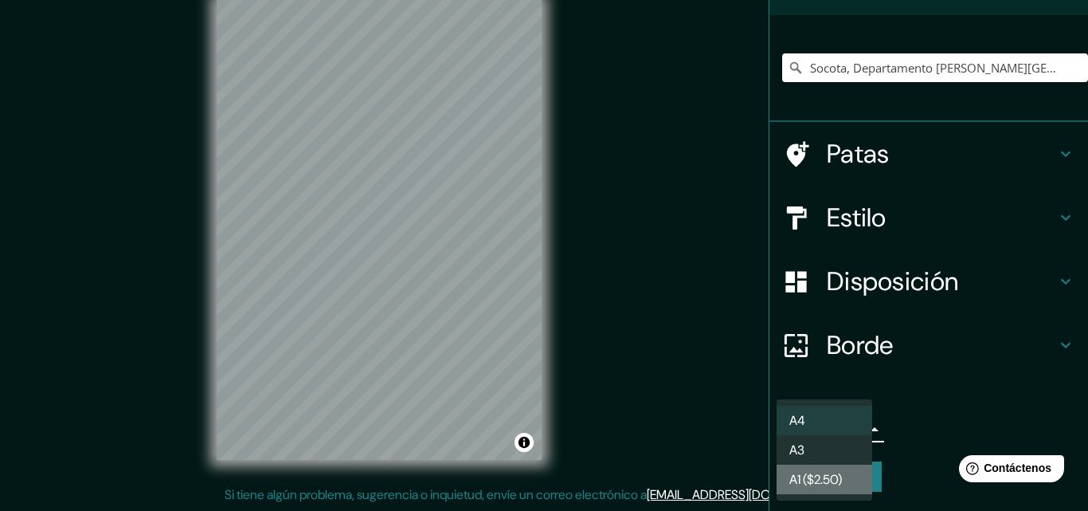
click at [829, 473] on font "A1 ($2.50)" at bounding box center [816, 479] width 53 height 17
type input "a3"
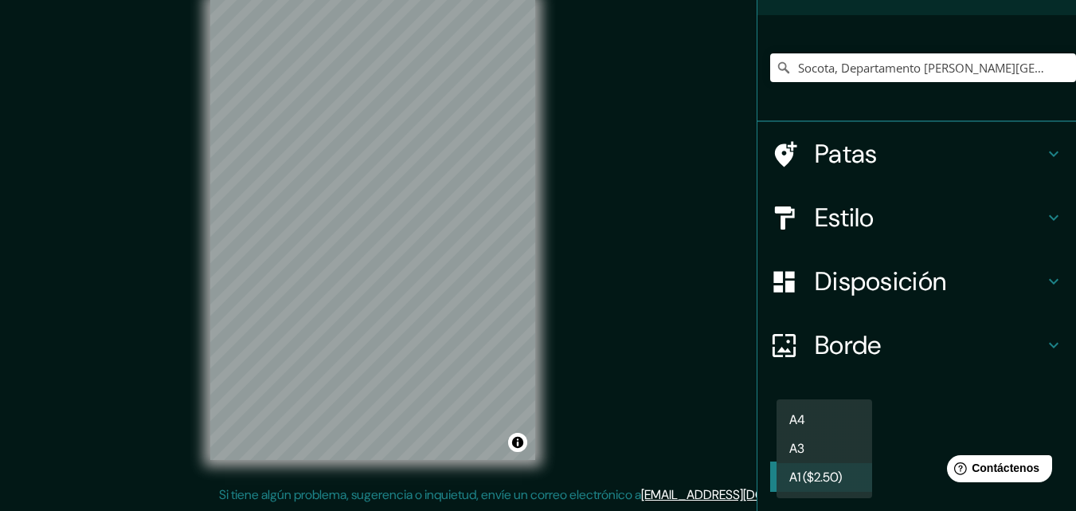
click at [837, 423] on body "Mappin Ubicación Socota, Departamento [PERSON_NAME][GEOGRAPHIC_DATA], [GEOGRAPH…" at bounding box center [538, 230] width 1076 height 511
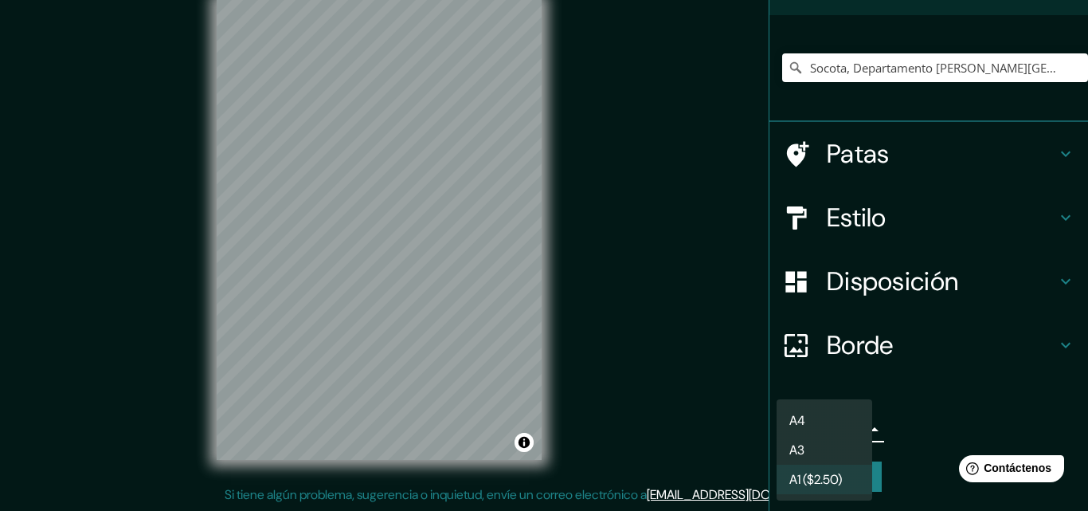
click at [826, 480] on font "A1 ($2.50)" at bounding box center [816, 479] width 53 height 17
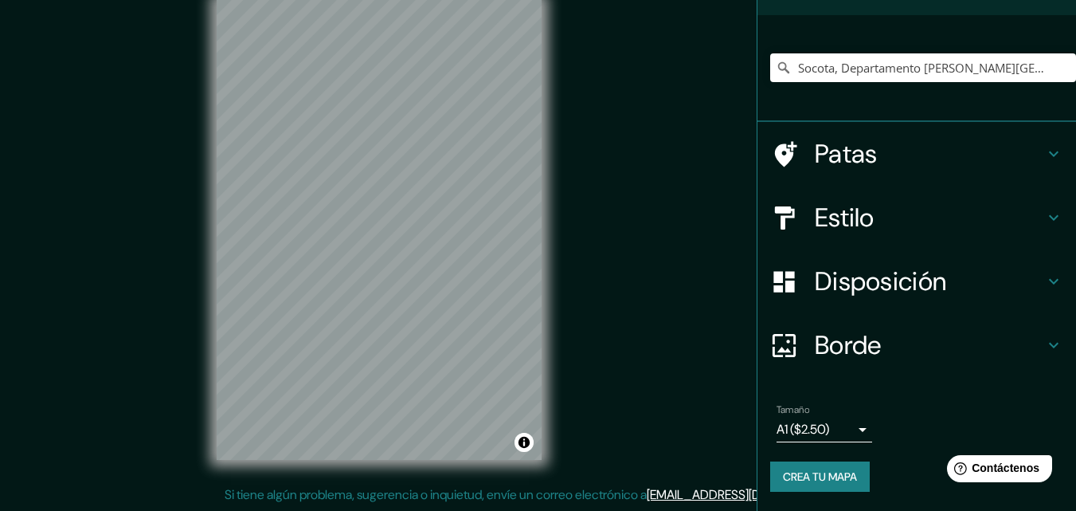
click at [590, 452] on div "Mappin Ubicación Socota, Departamento [PERSON_NAME][GEOGRAPHIC_DATA], [GEOGRAPH…" at bounding box center [538, 243] width 1076 height 536
